Goal: Information Seeking & Learning: Learn about a topic

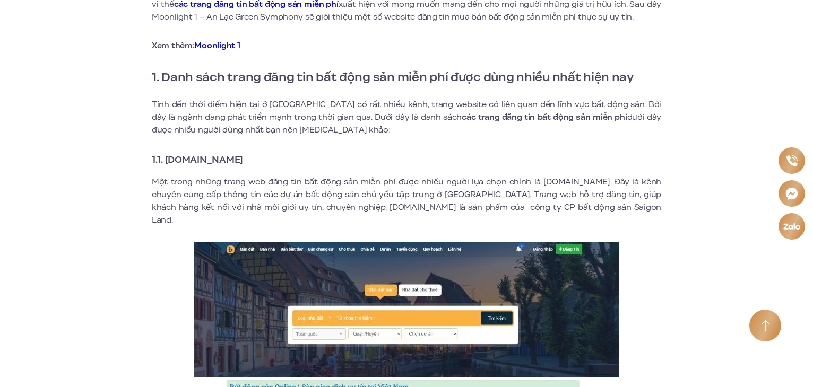
scroll to position [371, 0]
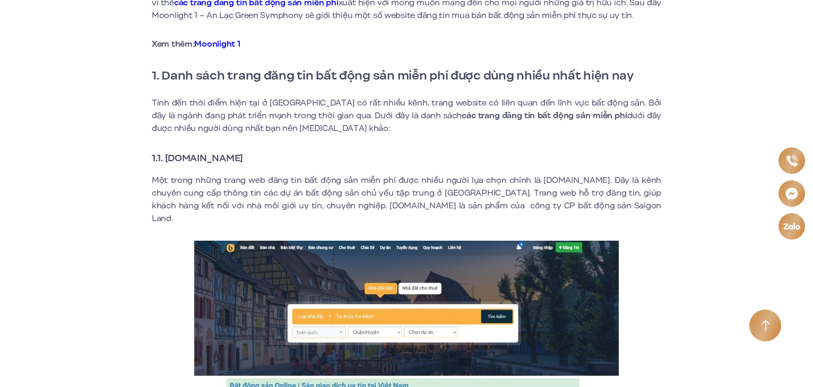
drag, startPoint x: 169, startPoint y: 158, endPoint x: 263, endPoint y: 161, distance: 94.0
click at [267, 161] on h3 "1.1. [DOMAIN_NAME]" at bounding box center [406, 158] width 509 height 15
drag, startPoint x: 168, startPoint y: 157, endPoint x: 267, endPoint y: 160, distance: 98.7
click at [267, 160] on h3 "1.1. [DOMAIN_NAME]" at bounding box center [406, 158] width 509 height 15
copy strong "[DOMAIN_NAME]"
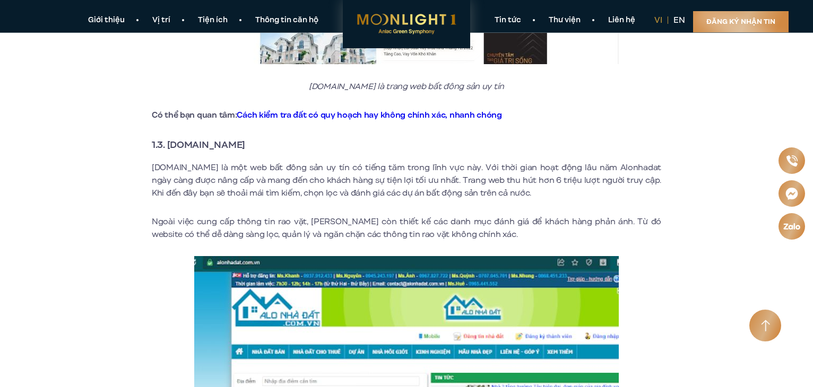
scroll to position [1114, 0]
drag, startPoint x: 168, startPoint y: 131, endPoint x: 285, endPoint y: 131, distance: 117.8
click at [285, 137] on h3 "1.3. [DOMAIN_NAME]" at bounding box center [406, 144] width 509 height 15
copy strong "[DOMAIN_NAME]"
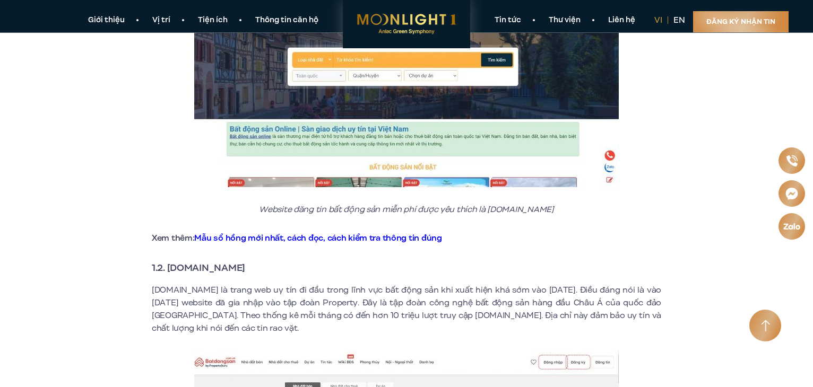
scroll to position [424, 0]
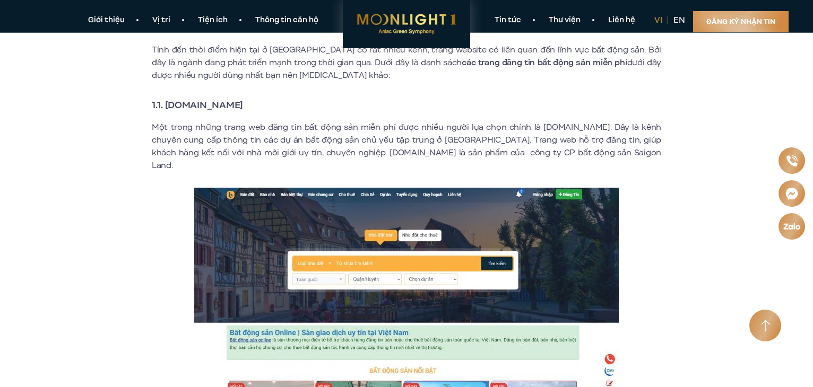
drag, startPoint x: 280, startPoint y: 105, endPoint x: 167, endPoint y: 102, distance: 113.6
click at [167, 102] on h3 "1.1. [DOMAIN_NAME]" at bounding box center [406, 105] width 509 height 15
copy strong "[DOMAIN_NAME]"
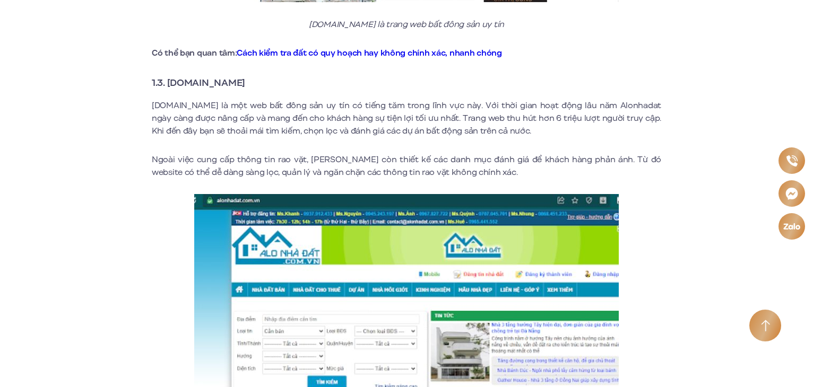
scroll to position [1379, 0]
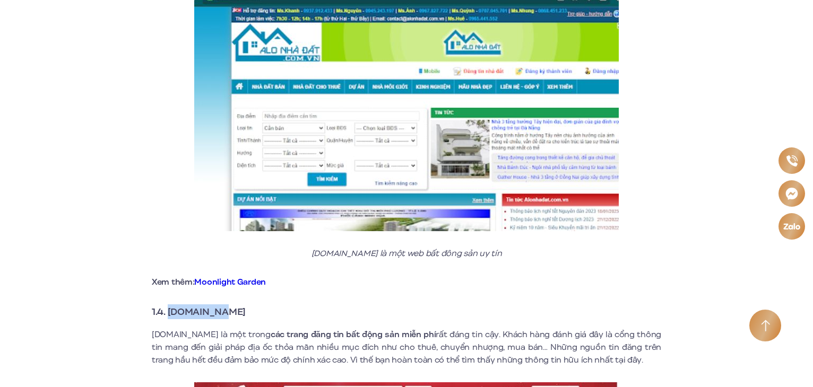
drag, startPoint x: 227, startPoint y: 299, endPoint x: 255, endPoint y: 299, distance: 27.6
click at [255, 305] on h3 "1.4. [DOMAIN_NAME]" at bounding box center [406, 312] width 509 height 15
copy strong "[DOMAIN_NAME]"
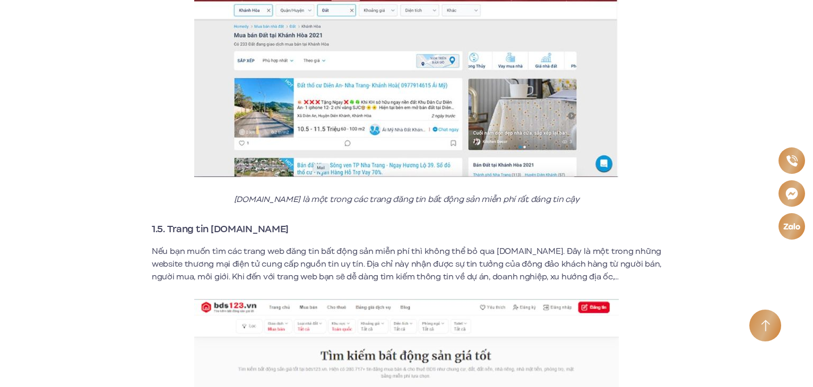
scroll to position [1804, 0]
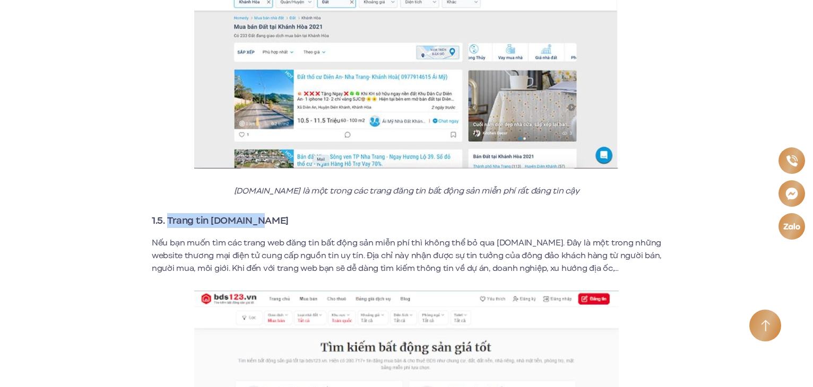
drag, startPoint x: 168, startPoint y: 206, endPoint x: 248, endPoint y: 209, distance: 80.2
click at [266, 213] on h3 "1.5. Trang tin [DOMAIN_NAME]" at bounding box center [406, 220] width 509 height 15
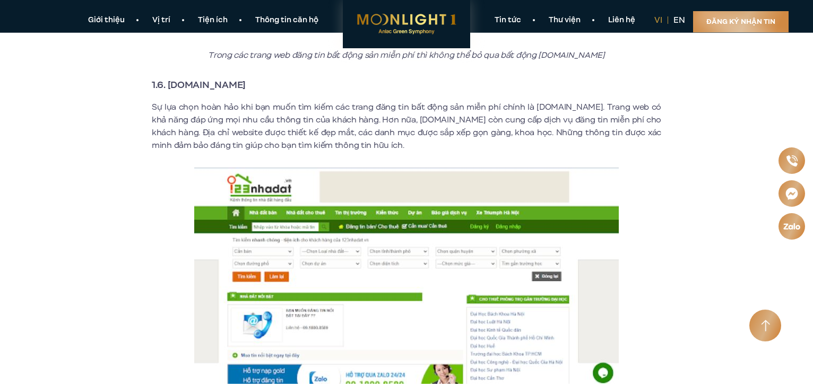
scroll to position [2201, 0]
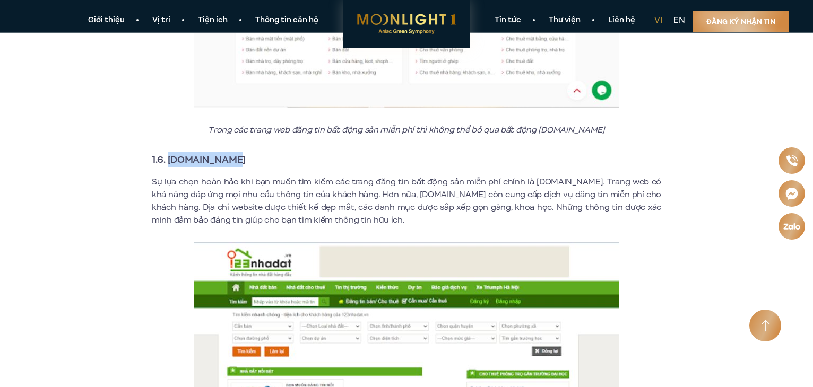
drag, startPoint x: 168, startPoint y: 145, endPoint x: 263, endPoint y: 145, distance: 95.5
click at [263, 152] on h3 "1.6. [DOMAIN_NAME]" at bounding box center [406, 159] width 509 height 15
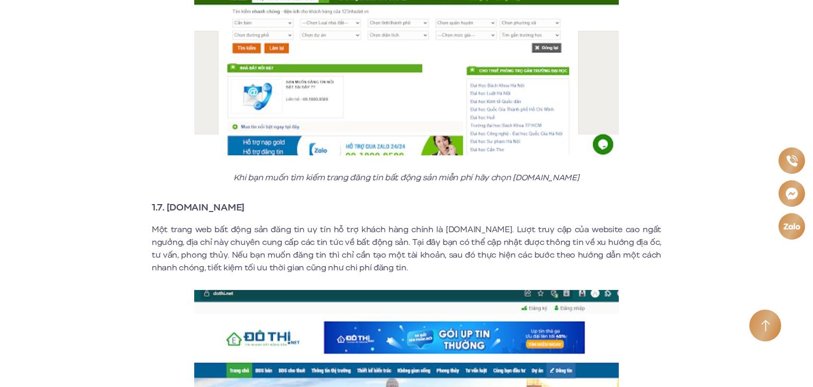
scroll to position [2519, 0]
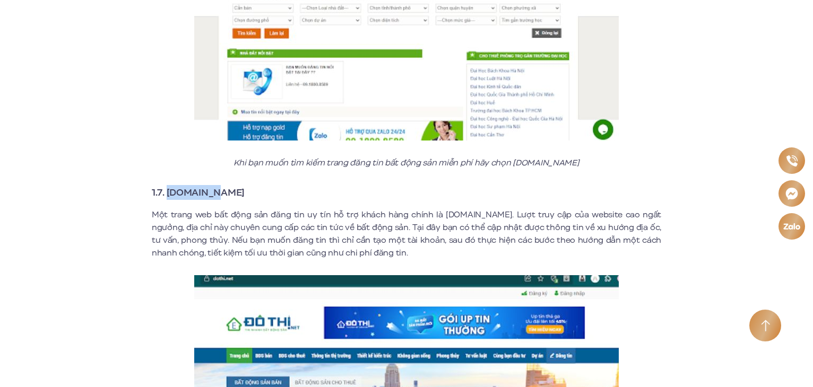
drag, startPoint x: 167, startPoint y: 178, endPoint x: 274, endPoint y: 181, distance: 107.2
click at [274, 185] on h3 "1.7. [DOMAIN_NAME]" at bounding box center [406, 192] width 509 height 15
drag, startPoint x: 220, startPoint y: 175, endPoint x: 211, endPoint y: 175, distance: 9.0
copy strong "Dothi.net"
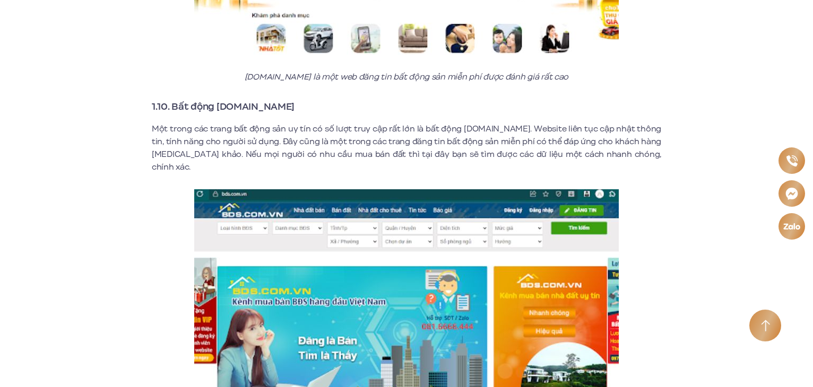
scroll to position [3739, 0]
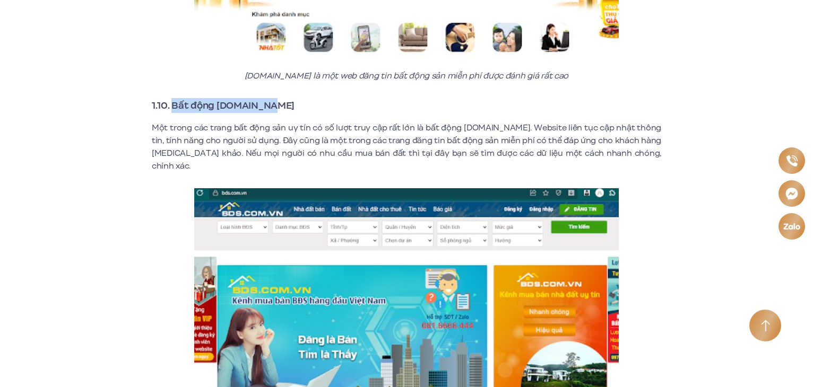
drag, startPoint x: 171, startPoint y: 90, endPoint x: 277, endPoint y: 92, distance: 106.1
click at [277, 98] on h3 "1.10. Bất động [DOMAIN_NAME]" at bounding box center [406, 105] width 509 height 15
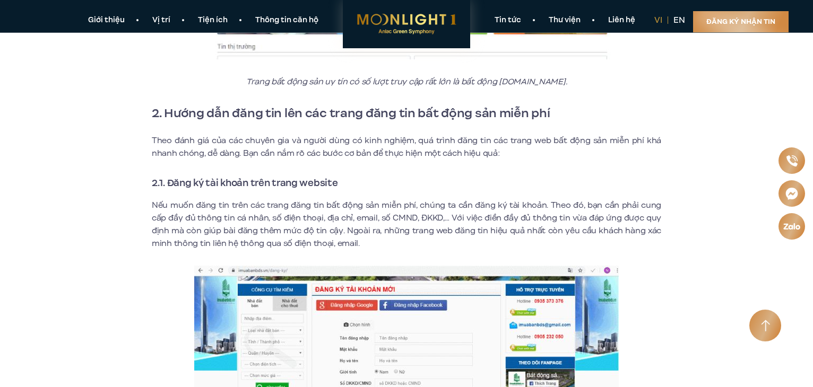
scroll to position [4111, 0]
